Goal: Task Accomplishment & Management: Use online tool/utility

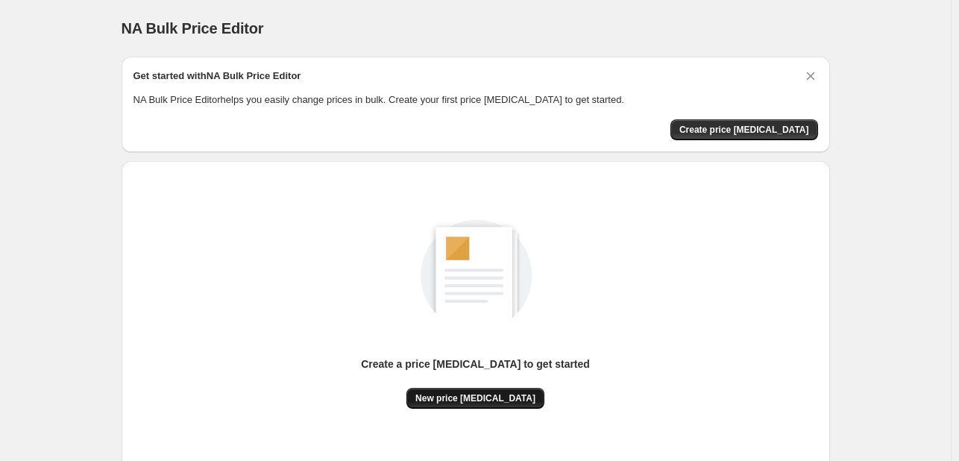
click at [489, 394] on span "New price [MEDICAL_DATA]" at bounding box center [475, 398] width 120 height 12
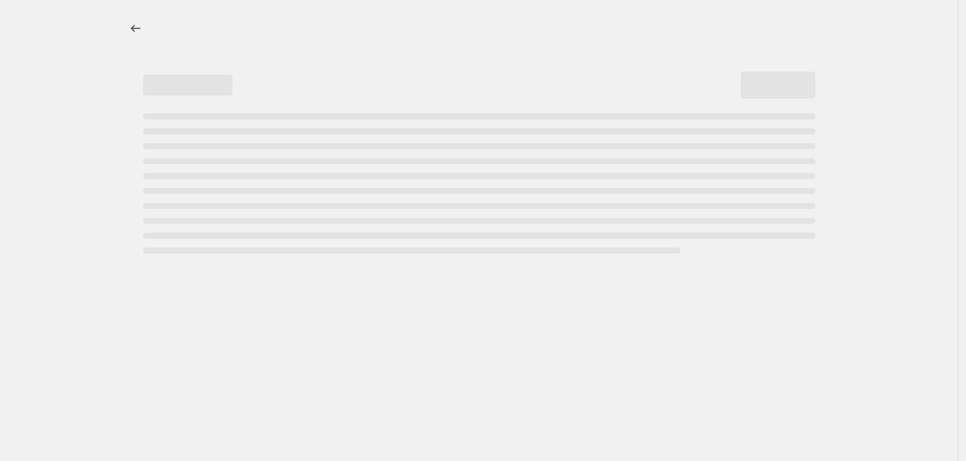
select select "percentage"
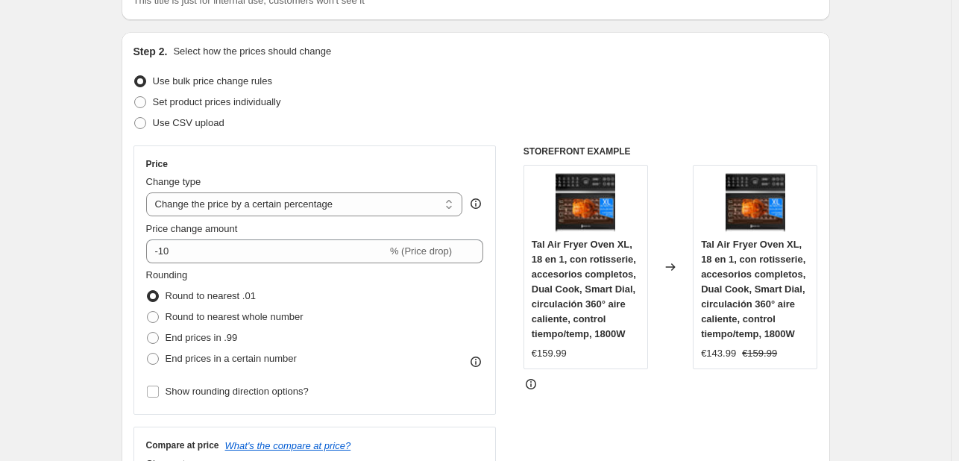
scroll to position [149, 0]
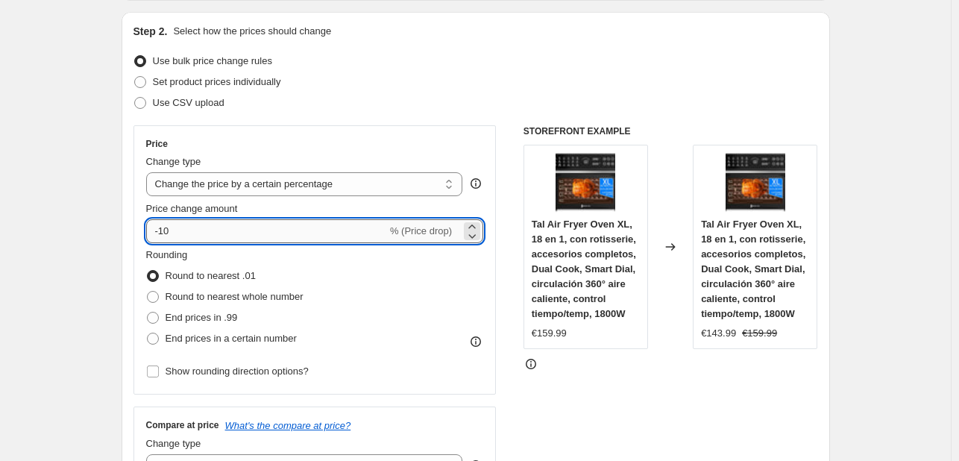
click at [251, 224] on input "-10" at bounding box center [266, 231] width 241 height 24
type input "-1"
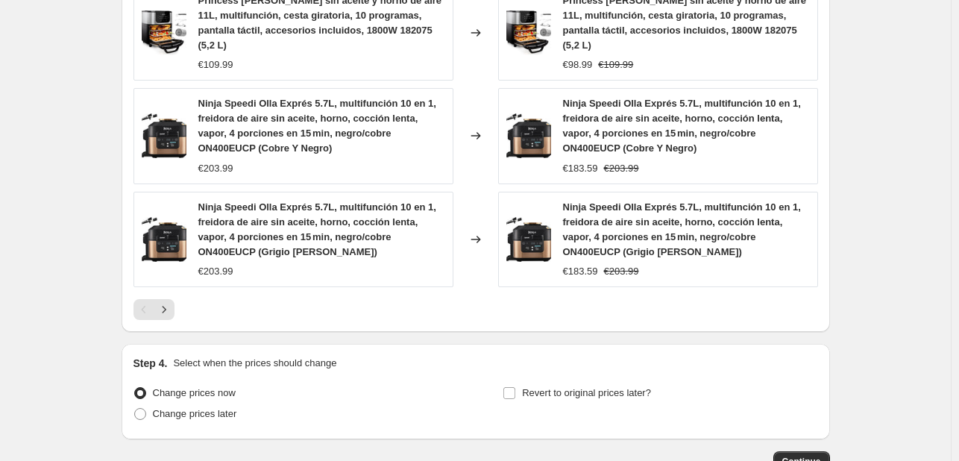
scroll to position [1172, 0]
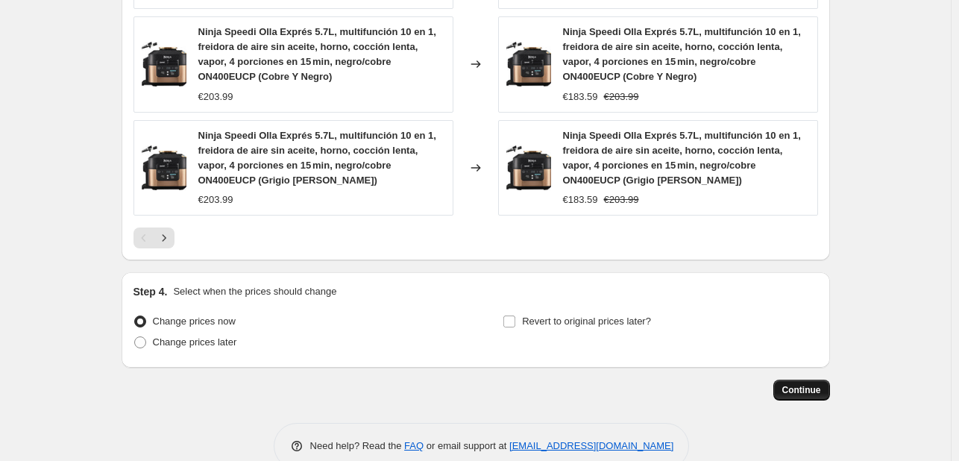
type input "-26"
click at [811, 384] on span "Continue" at bounding box center [801, 390] width 39 height 12
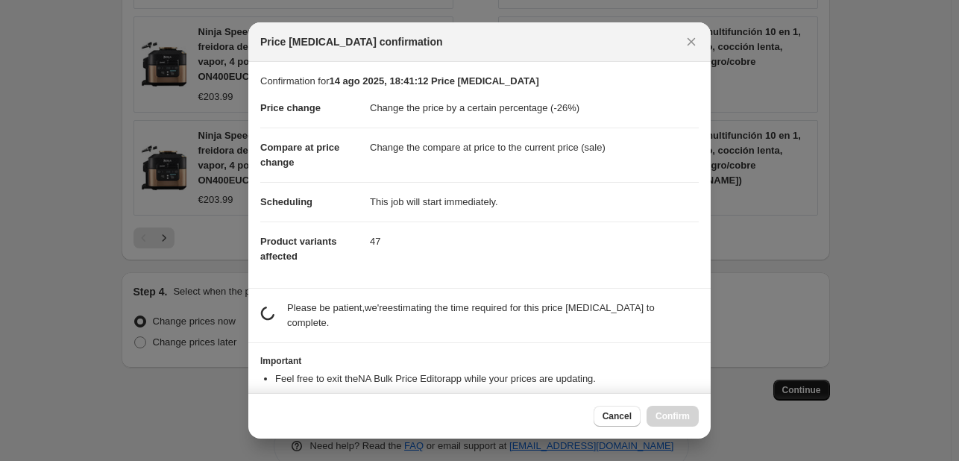
scroll to position [0, 0]
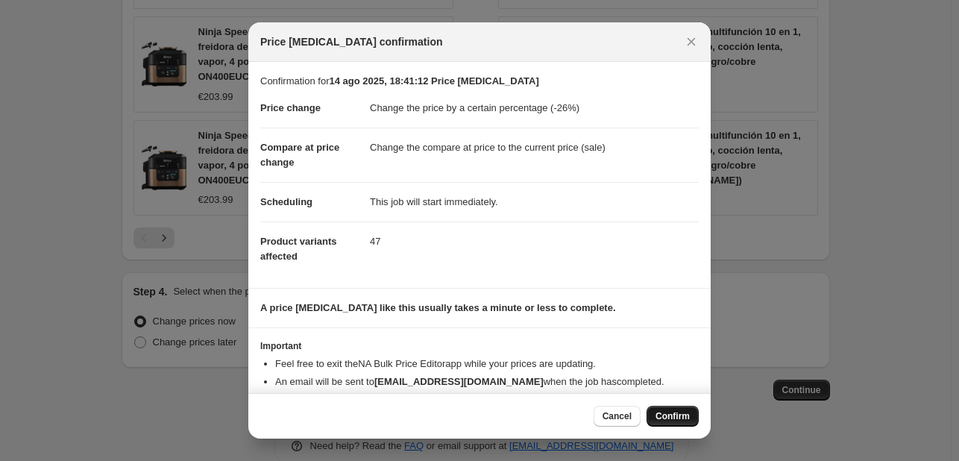
click at [655, 408] on button "Confirm" at bounding box center [673, 416] width 52 height 21
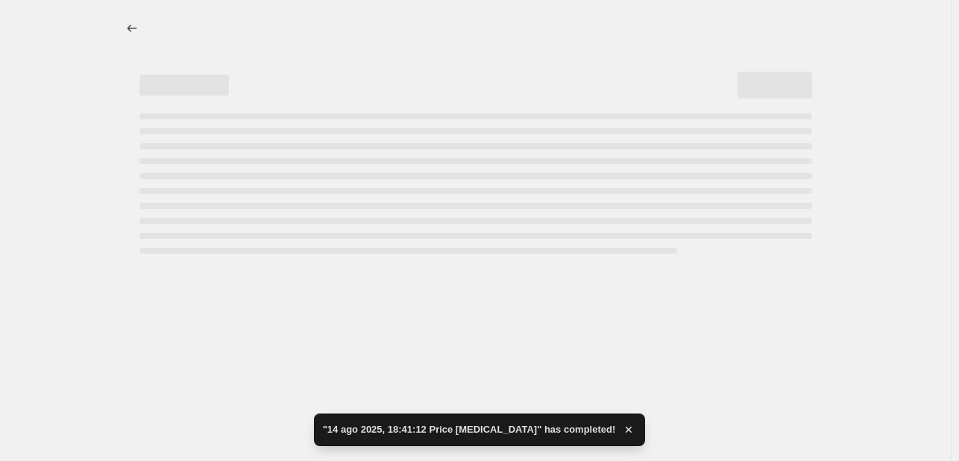
select select "percentage"
